Goal: Communication & Community: Answer question/provide support

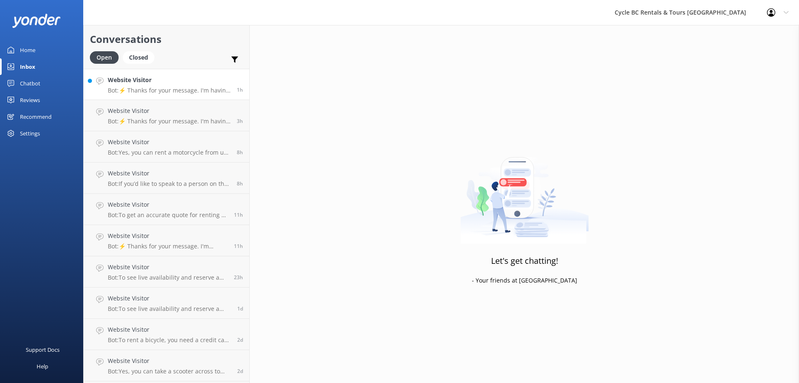
click at [186, 87] on p "Bot: ⚡ Thanks for your message. I'm having a difficult time finding the right a…" at bounding box center [169, 90] width 123 height 7
